Goal: Information Seeking & Learning: Learn about a topic

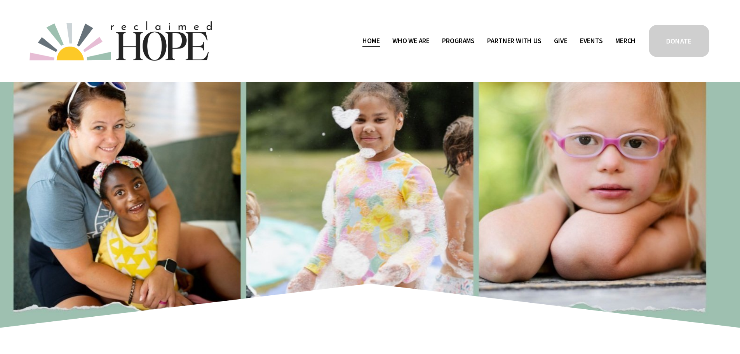
click at [0, 0] on span "Staff & Board" at bounding box center [0, 0] width 0 height 0
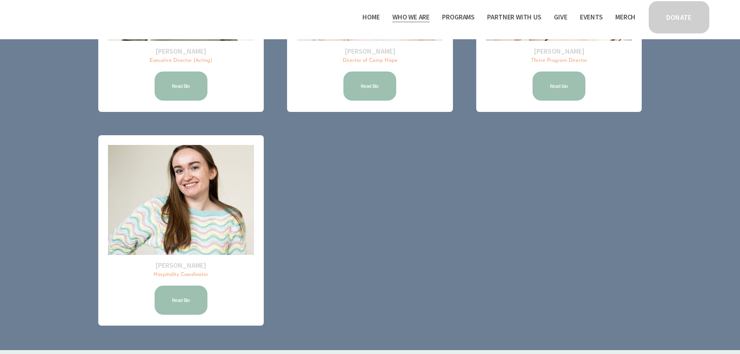
scroll to position [347, 0]
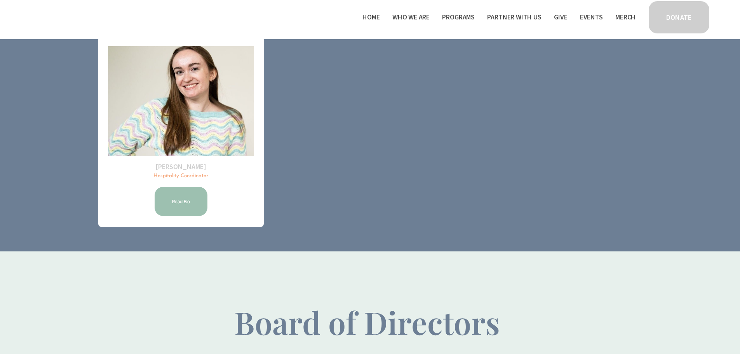
click at [178, 206] on link "Read Bio" at bounding box center [181, 201] width 55 height 31
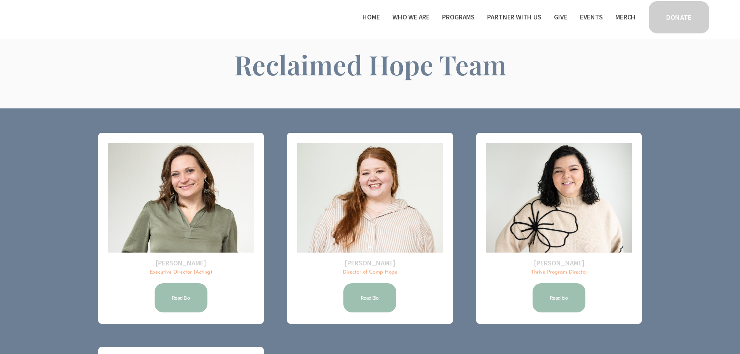
scroll to position [37, 0]
click at [551, 301] on link "Read bio" at bounding box center [559, 298] width 55 height 31
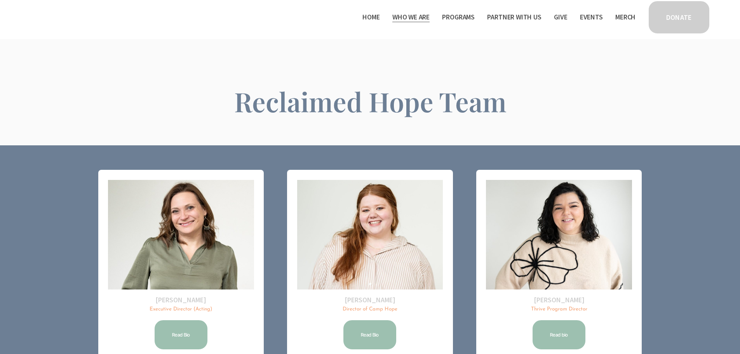
scroll to position [37, 0]
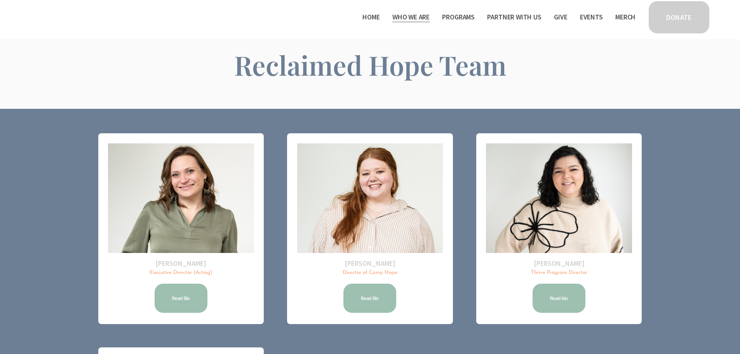
click at [194, 302] on link "Read Bio" at bounding box center [181, 298] width 55 height 31
